Goal: Information Seeking & Learning: Learn about a topic

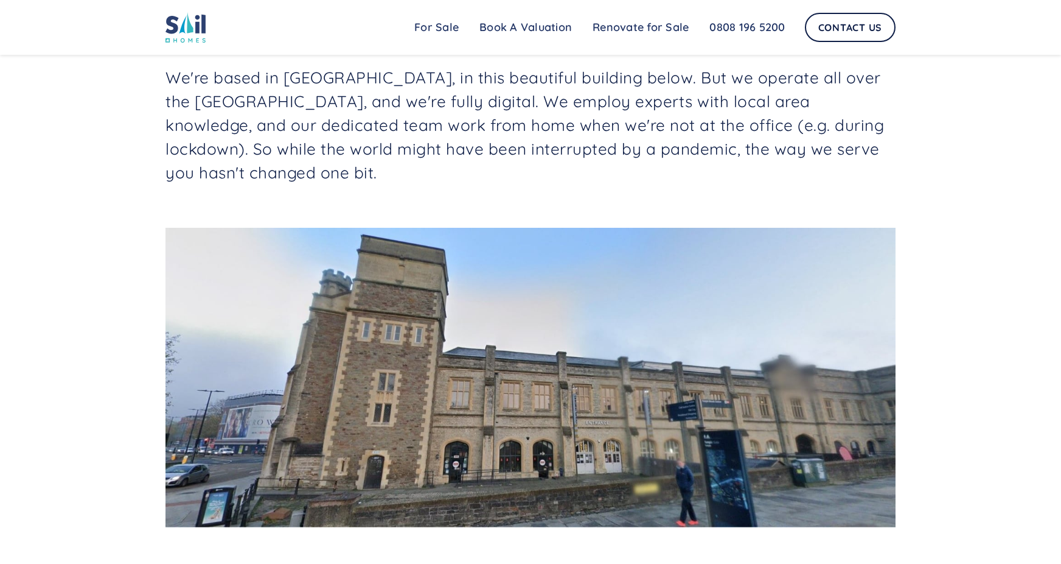
scroll to position [365, 0]
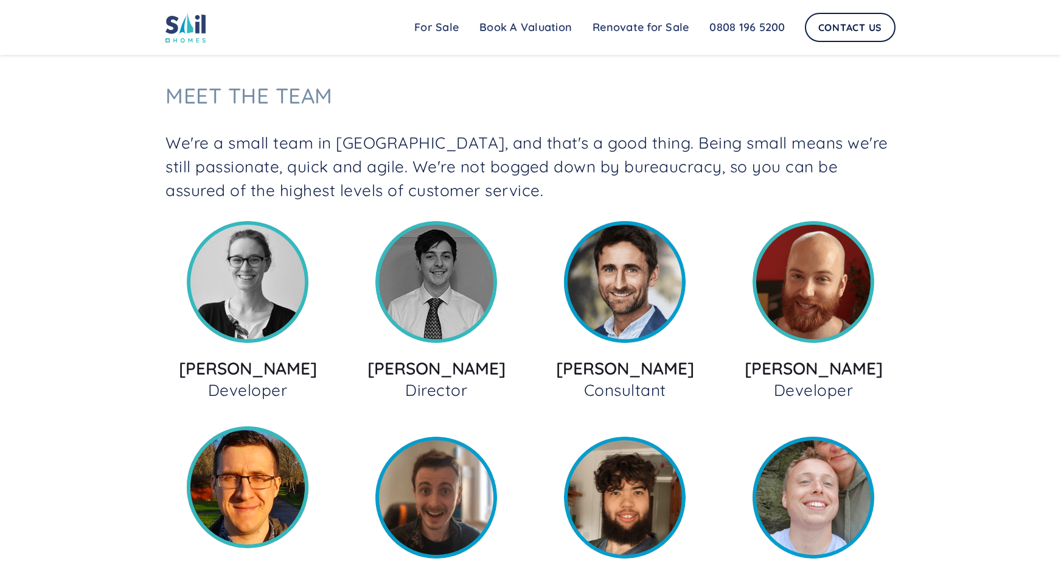
scroll to position [1339, 0]
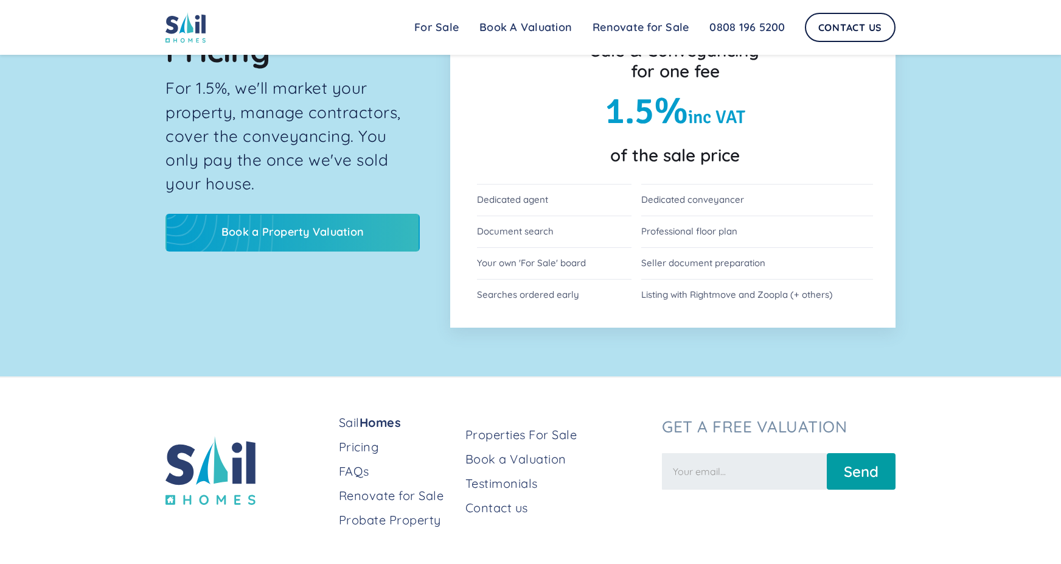
scroll to position [2829, 0]
